Goal: Transaction & Acquisition: Purchase product/service

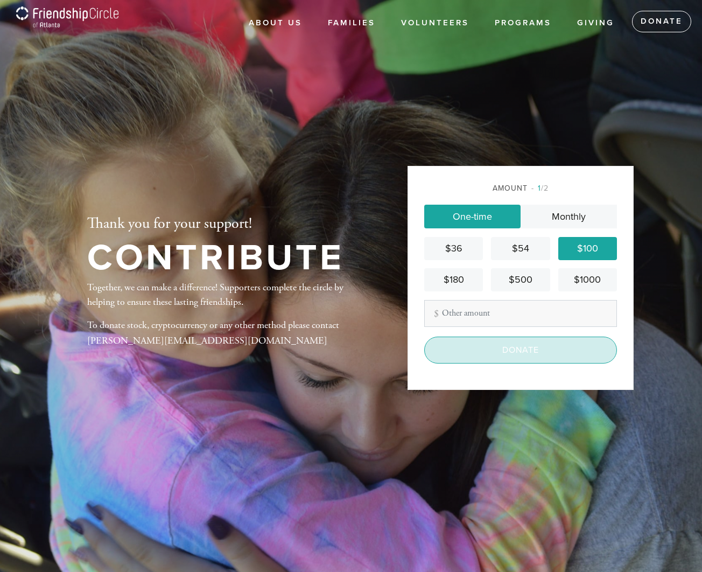
click at [537, 348] on input "Donate" at bounding box center [520, 350] width 193 height 27
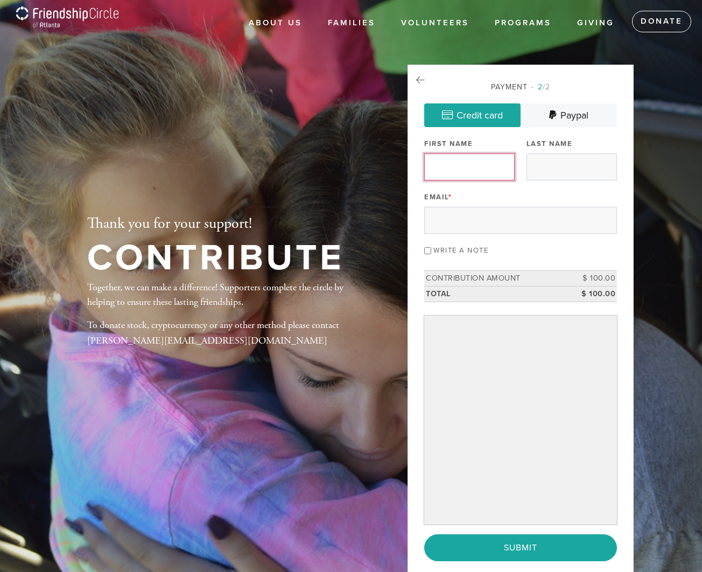
click at [500, 166] on input "First Name" at bounding box center [469, 166] width 90 height 27
type input "Connie"
type input "Frankel"
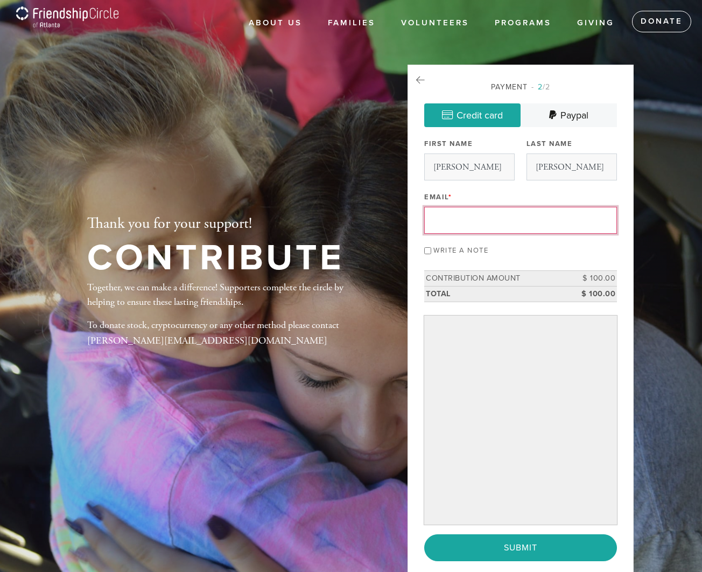
type input "frankel220@bellsouth.net"
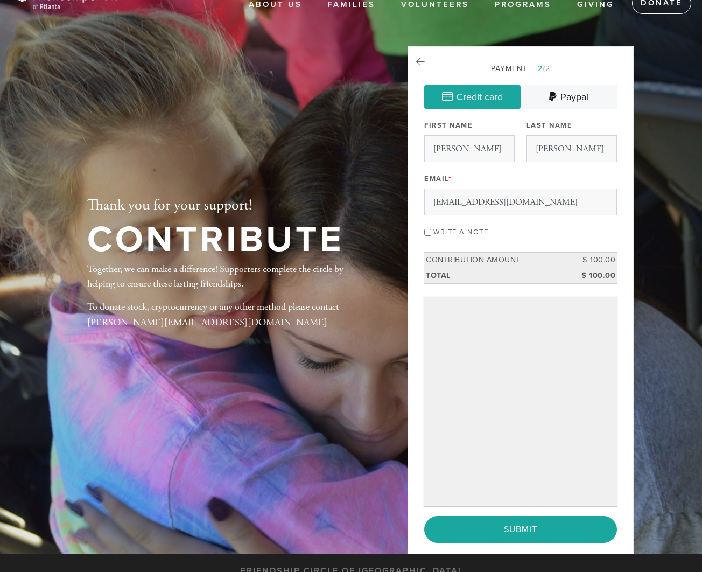
scroll to position [22, 0]
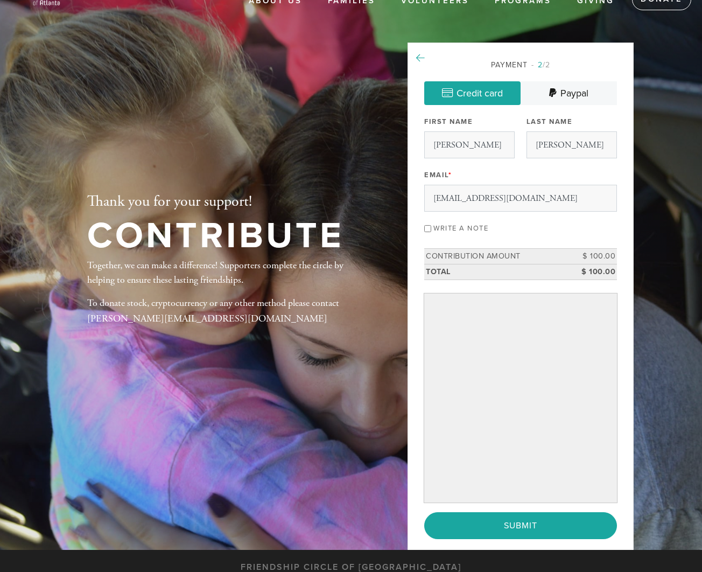
click at [423, 52] on link at bounding box center [420, 58] width 9 height 15
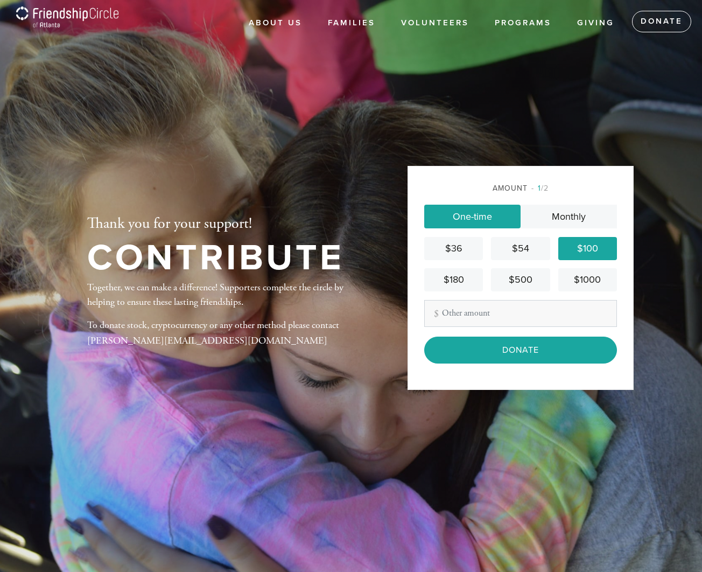
click at [446, 281] on div "$180" at bounding box center [454, 279] width 50 height 15
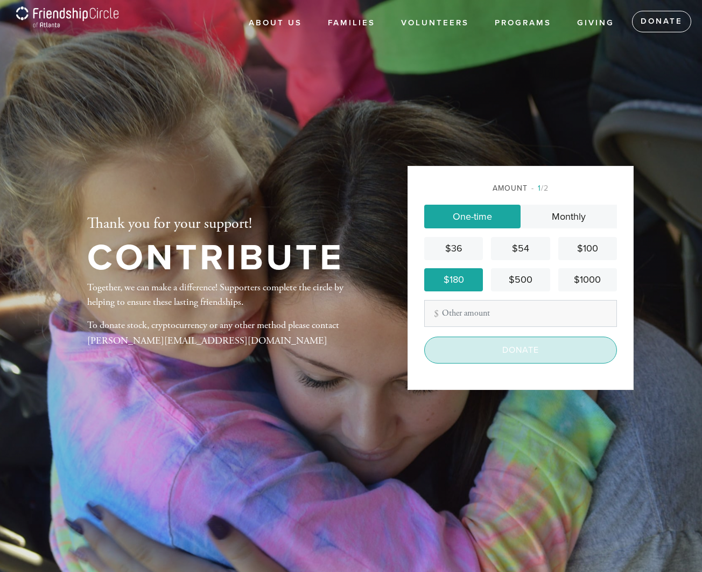
click at [498, 357] on input "Donate" at bounding box center [520, 350] width 193 height 27
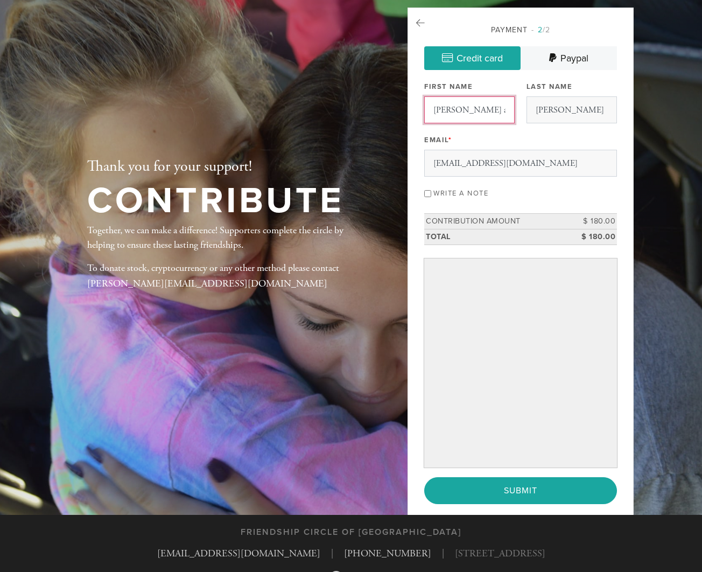
scroll to position [61, 0]
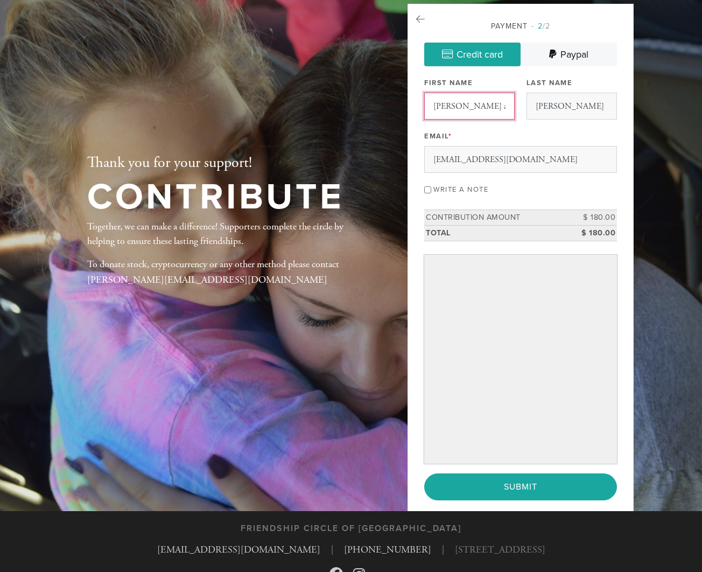
type input "Connie and Danny"
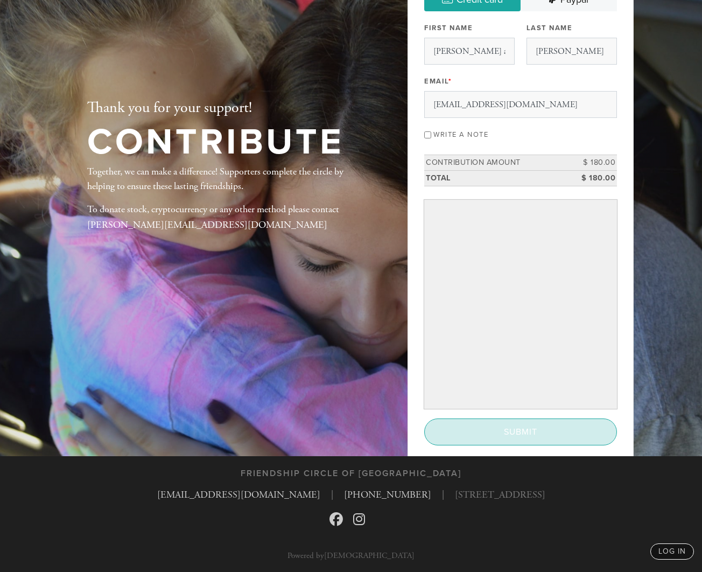
scroll to position [115, 0]
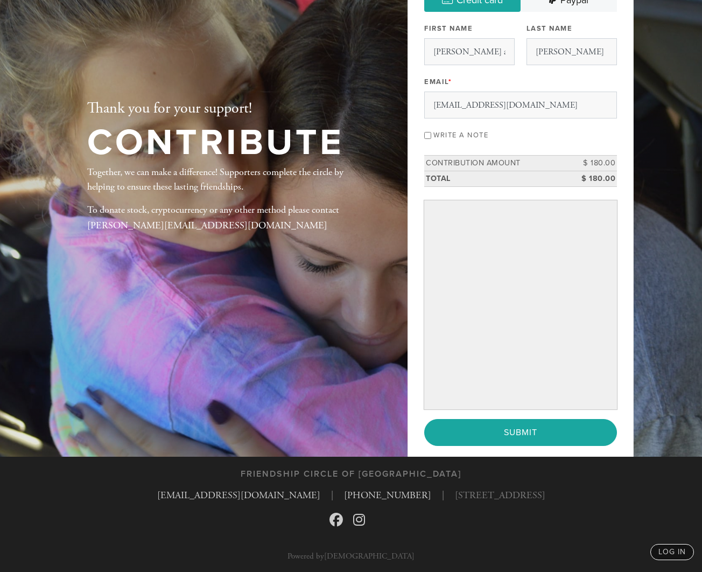
click at [592, 431] on input "Submit" at bounding box center [520, 432] width 193 height 27
